Goal: Navigation & Orientation: Find specific page/section

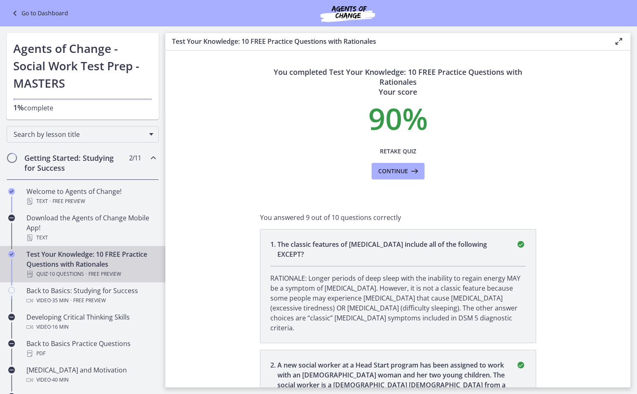
click at [27, 20] on div "Go to Dashboard" at bounding box center [318, 13] width 637 height 26
click at [24, 16] on link "Go to Dashboard" at bounding box center [39, 13] width 58 height 10
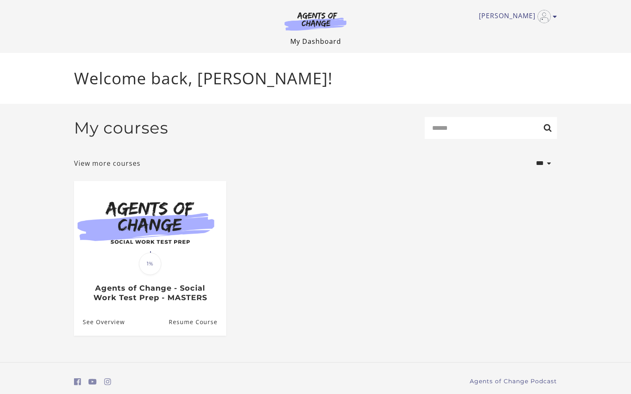
drag, startPoint x: 319, startPoint y: 35, endPoint x: 318, endPoint y: 40, distance: 5.2
click at [318, 36] on div "[PERSON_NAME] My Account Support Sign Out Toggle menu Menu My Dashboard My Acco…" at bounding box center [315, 23] width 483 height 46
click at [318, 42] on link "My Dashboard" at bounding box center [315, 41] width 51 height 9
click at [325, 18] on img at bounding box center [315, 21] width 79 height 19
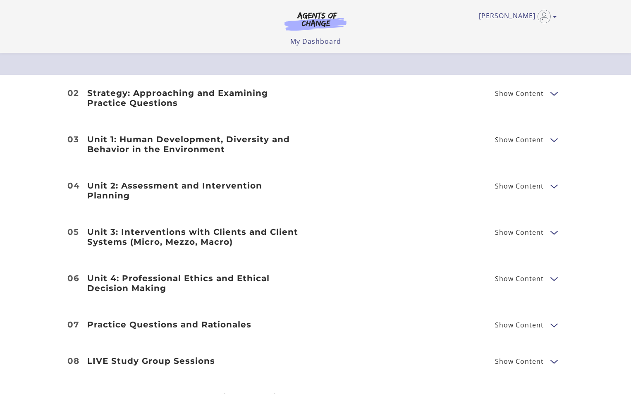
scroll to position [1034, 0]
